Goal: Navigation & Orientation: Find specific page/section

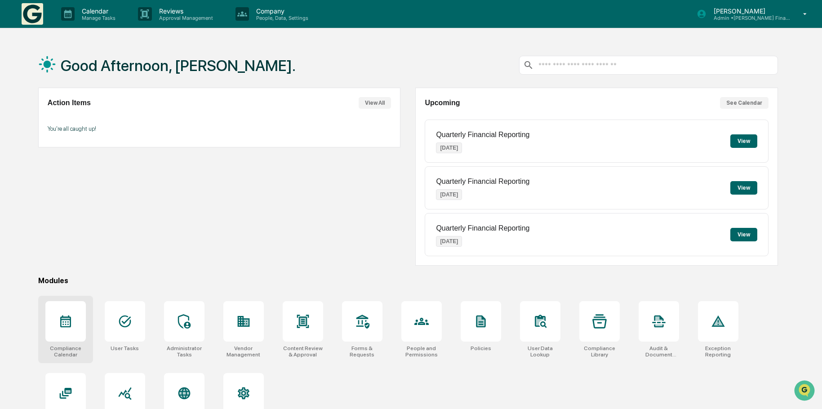
click at [64, 321] on icon at bounding box center [65, 321] width 14 height 14
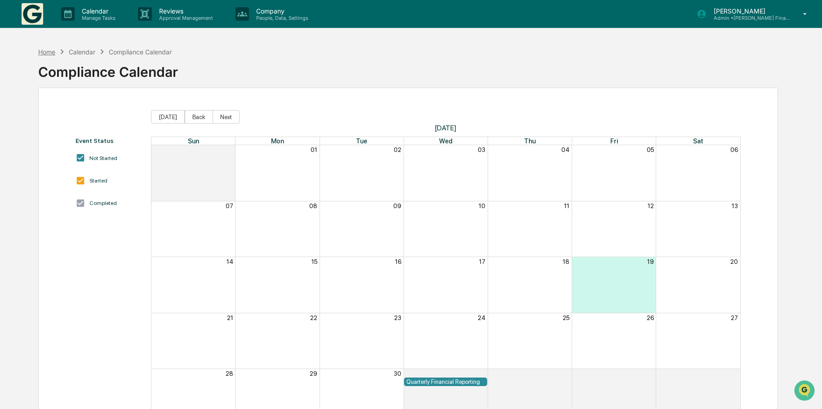
click at [48, 52] on div "Home" at bounding box center [46, 52] width 17 height 8
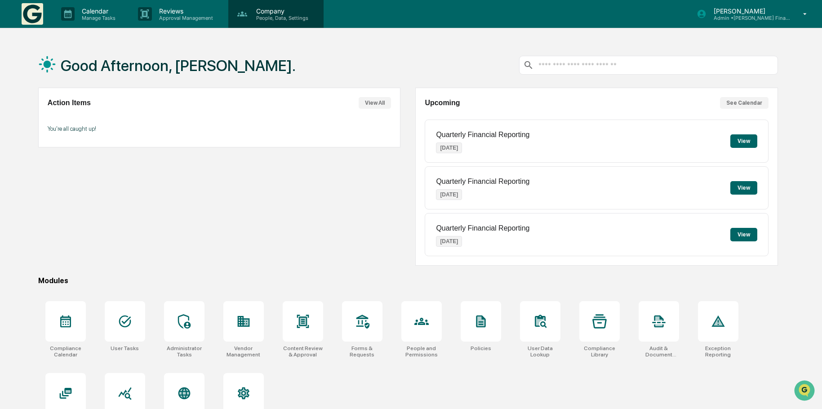
click at [269, 13] on p "Company" at bounding box center [281, 11] width 64 height 8
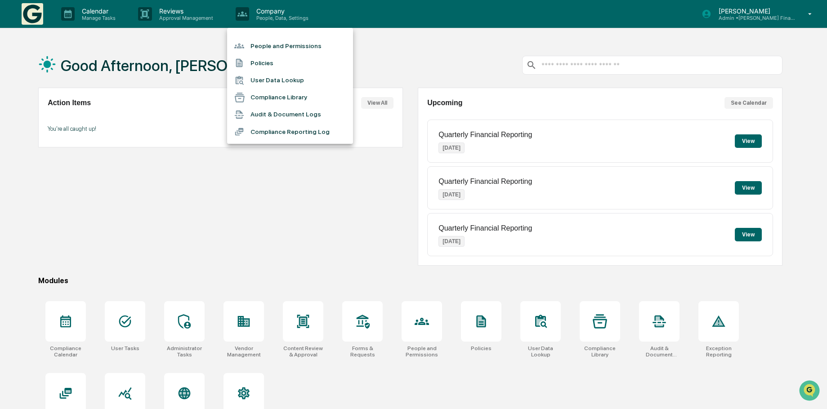
click at [287, 131] on li "Compliance Reporting Log" at bounding box center [290, 131] width 126 height 17
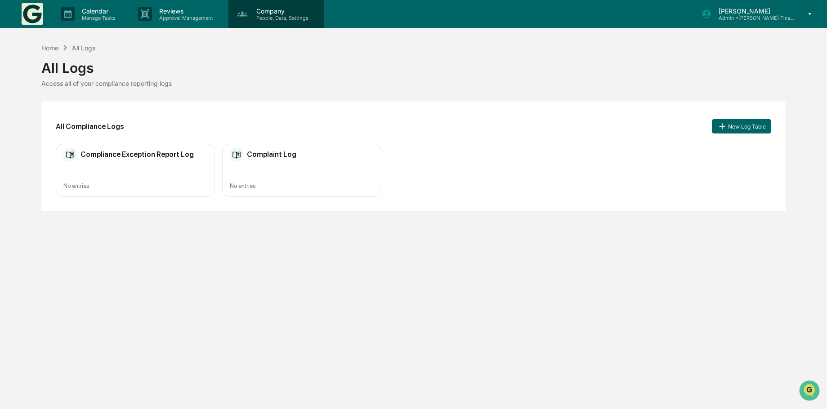
click at [270, 13] on p "Company" at bounding box center [281, 11] width 64 height 8
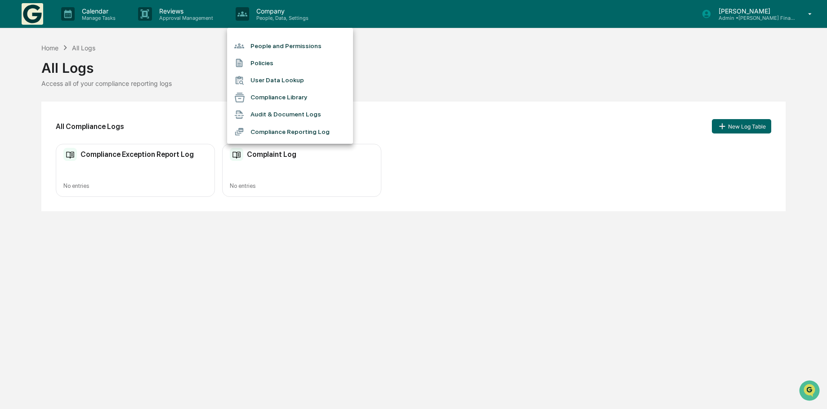
click at [274, 47] on li "People and Permissions" at bounding box center [290, 45] width 126 height 17
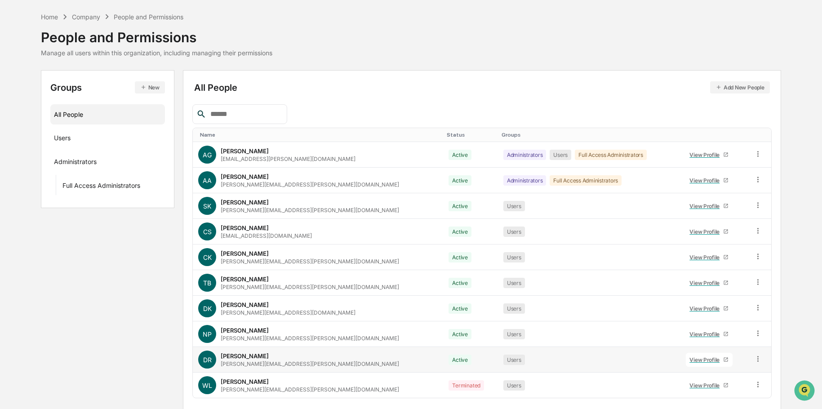
scroll to position [60, 0]
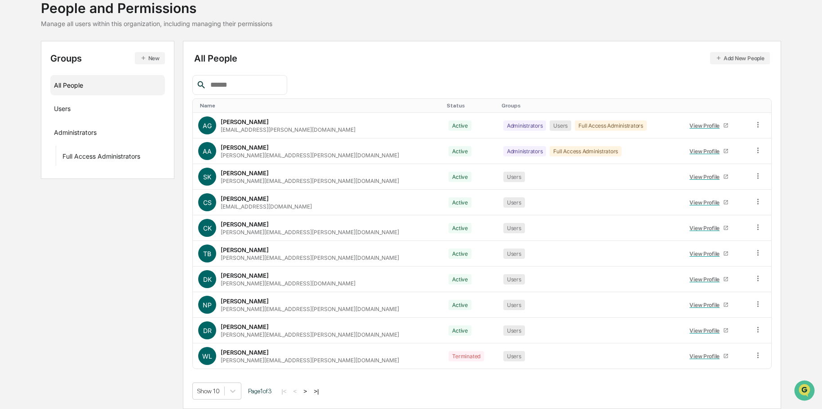
click at [310, 392] on button ">" at bounding box center [305, 392] width 9 height 8
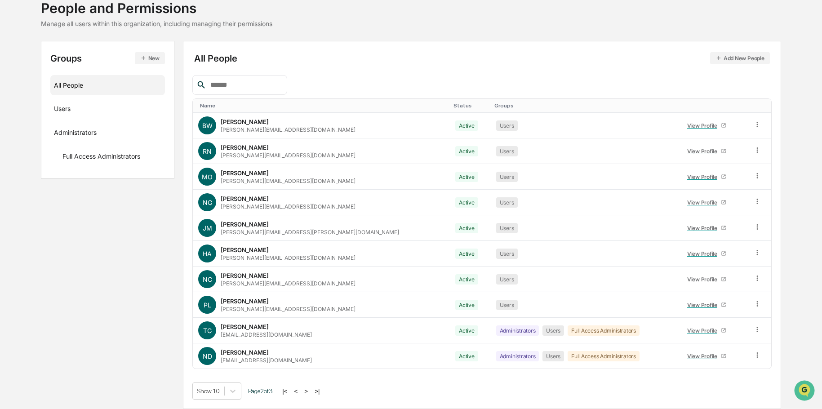
click at [311, 392] on button ">" at bounding box center [306, 392] width 9 height 8
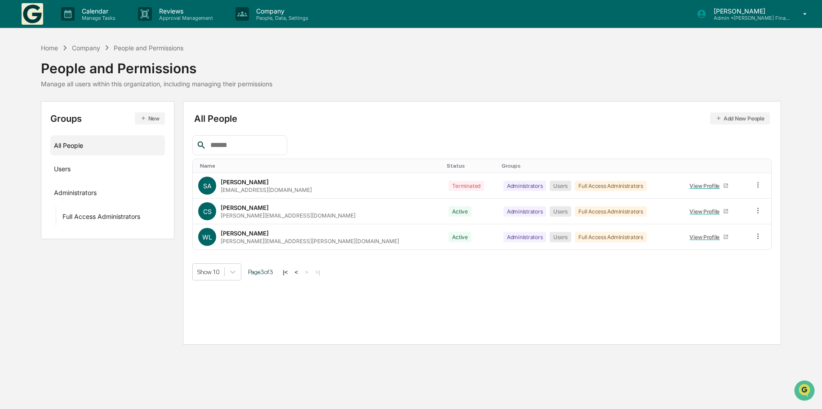
scroll to position [0, 0]
click at [301, 273] on button "<" at bounding box center [297, 272] width 9 height 8
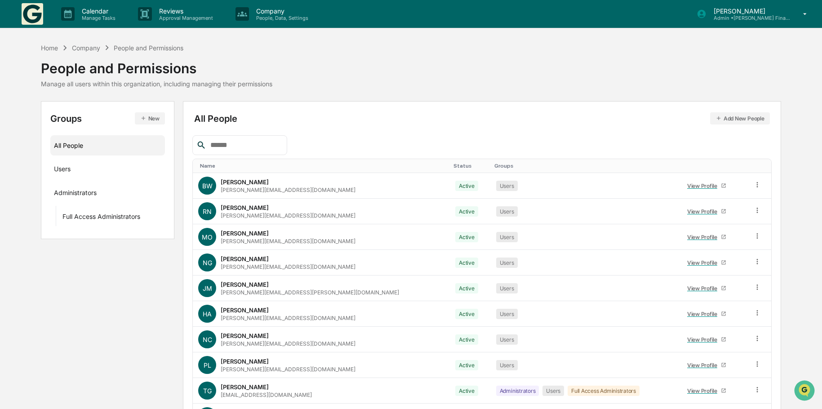
click at [301, 273] on td "NG Nikola Goles nikola.goles@kf-advisors.com" at bounding box center [321, 263] width 257 height 26
click at [118, 297] on div "Groups New All People Users Administrators Full Access Administrators All Peopl…" at bounding box center [411, 285] width 740 height 368
click at [76, 169] on div "Users ···" at bounding box center [107, 168] width 107 height 15
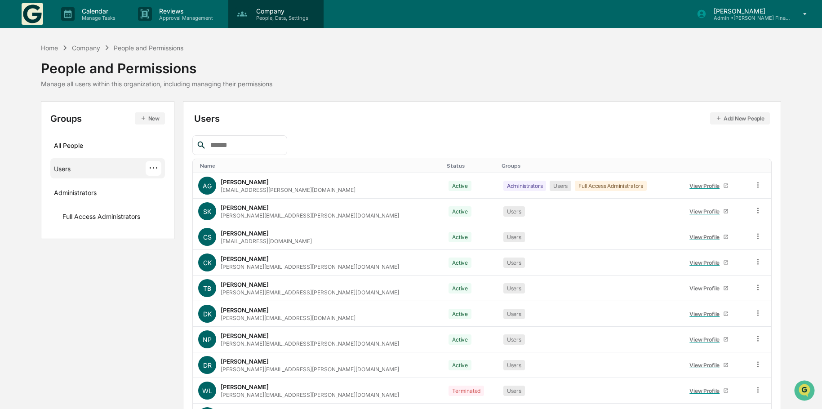
click at [276, 13] on p "Company" at bounding box center [281, 11] width 64 height 8
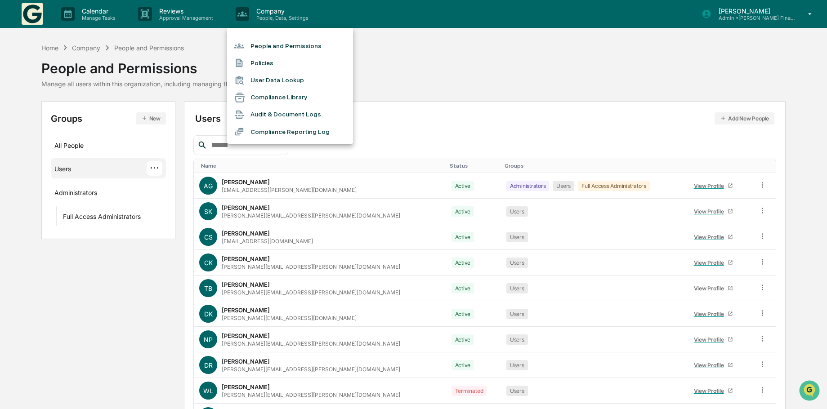
drag, startPoint x: 474, startPoint y: 62, endPoint x: 390, endPoint y: 75, distance: 84.5
click at [473, 62] on div at bounding box center [413, 204] width 827 height 409
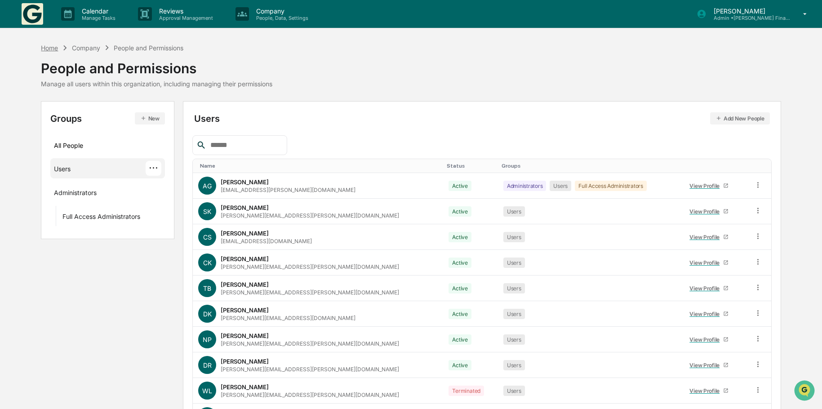
click at [46, 46] on div "Home" at bounding box center [49, 48] width 17 height 8
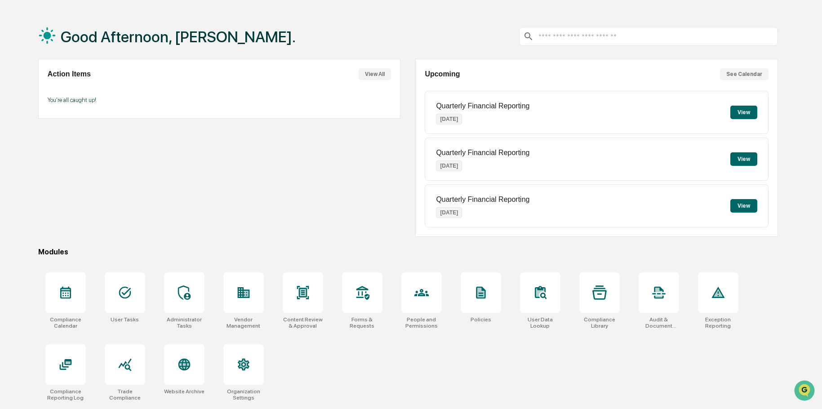
scroll to position [43, 0]
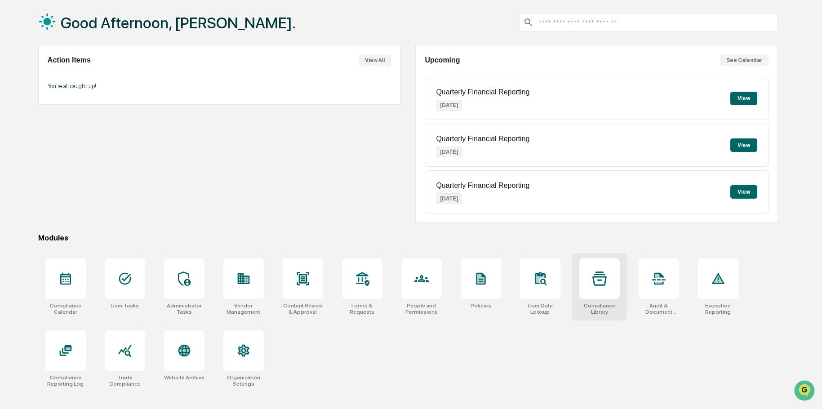
click at [600, 277] on icon at bounding box center [600, 279] width 14 height 14
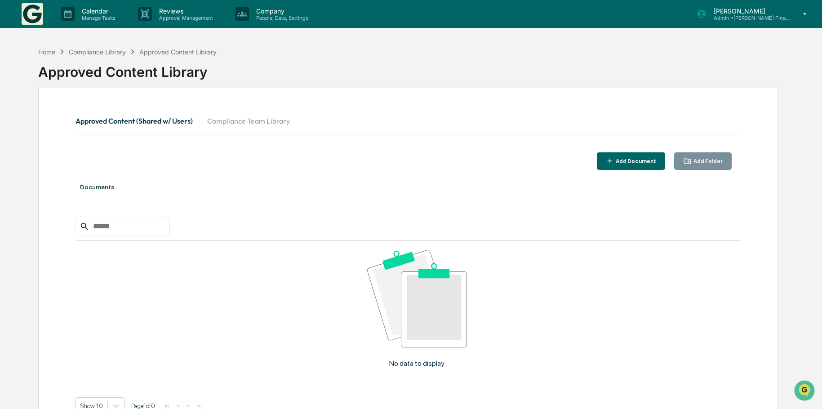
click at [40, 52] on div "Home" at bounding box center [46, 52] width 17 height 8
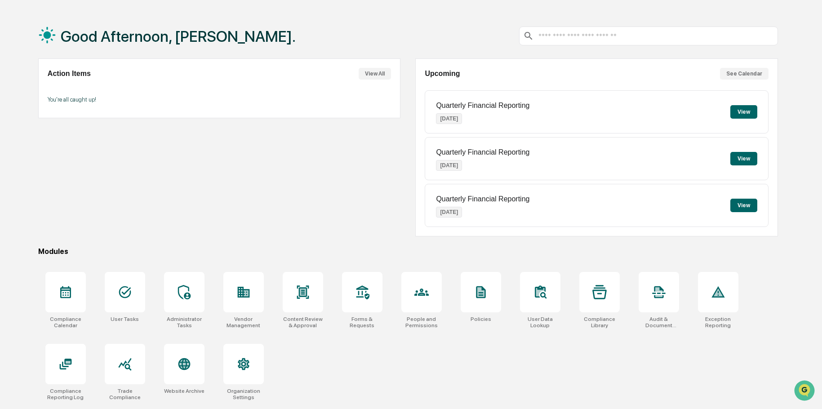
scroll to position [43, 0]
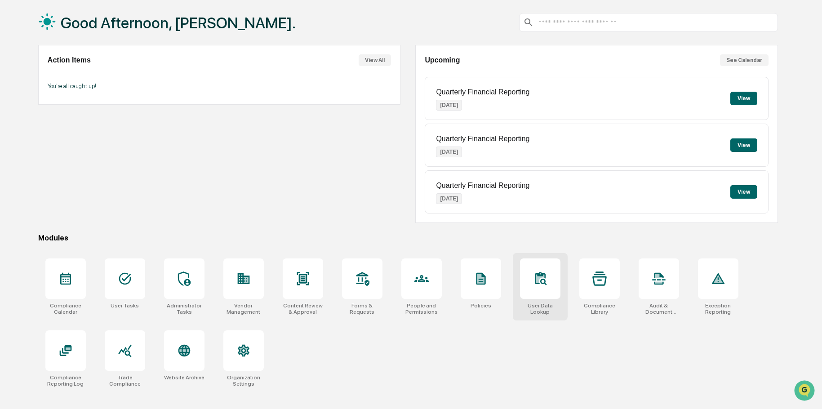
click at [542, 276] on icon at bounding box center [540, 278] width 11 height 12
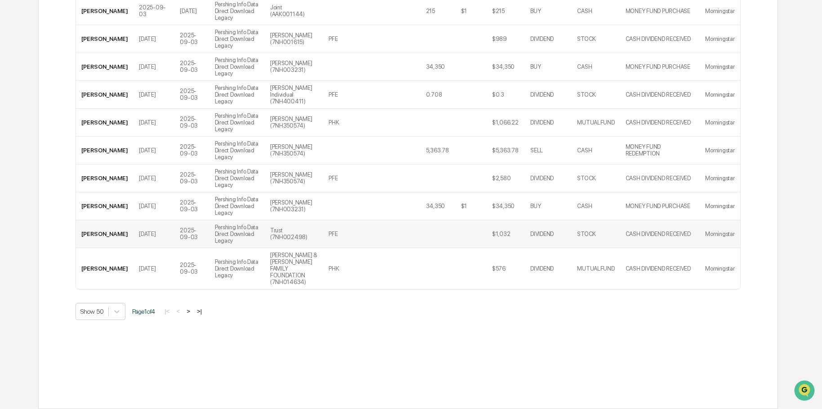
scroll to position [1681, 0]
click at [115, 309] on icon at bounding box center [116, 311] width 9 height 9
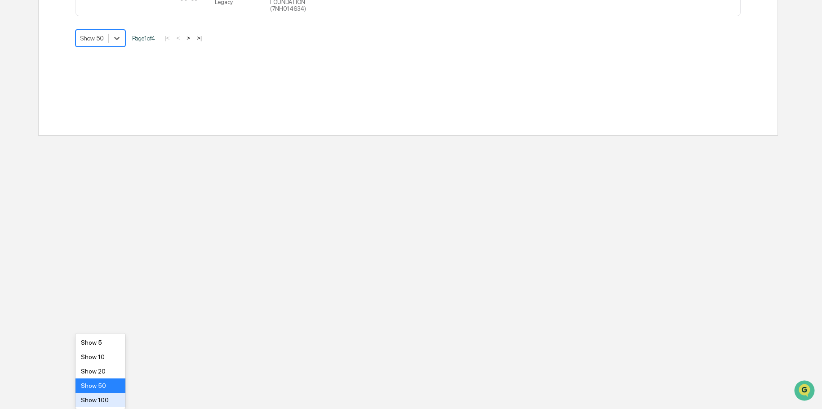
drag, startPoint x: 94, startPoint y: 392, endPoint x: 137, endPoint y: 391, distance: 43.6
click at [94, 393] on div "Show 100" at bounding box center [101, 400] width 50 height 14
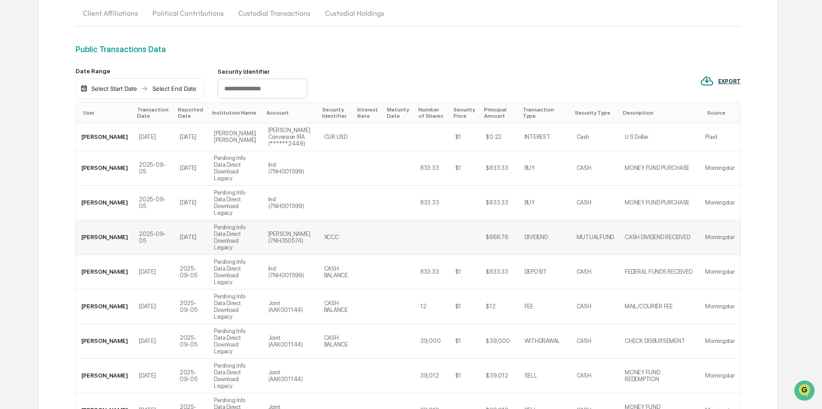
scroll to position [0, 0]
